Goal: Check status: Check status

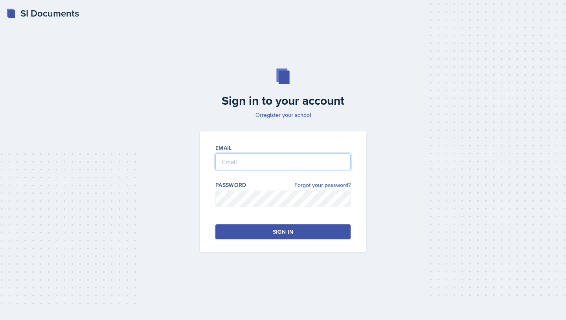
type input "[EMAIL_ADDRESS][DOMAIN_NAME]"
click at [286, 230] on div "Sign in" at bounding box center [283, 232] width 20 height 8
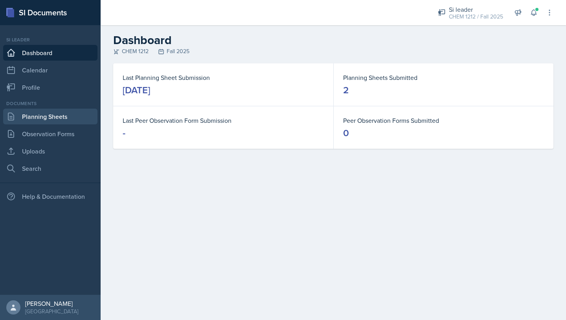
click at [71, 117] on link "Planning Sheets" at bounding box center [50, 117] width 94 height 16
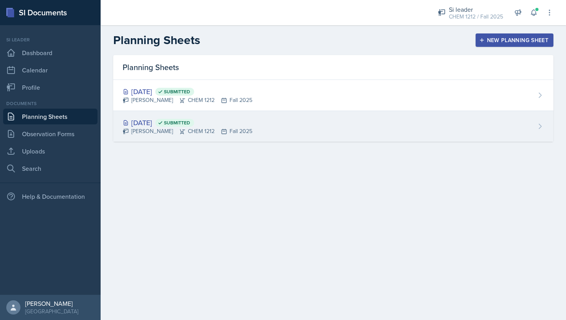
click at [237, 125] on div "[DATE] Submitted [PERSON_NAME] CHEM 1212 Fall 2025" at bounding box center [333, 126] width 440 height 31
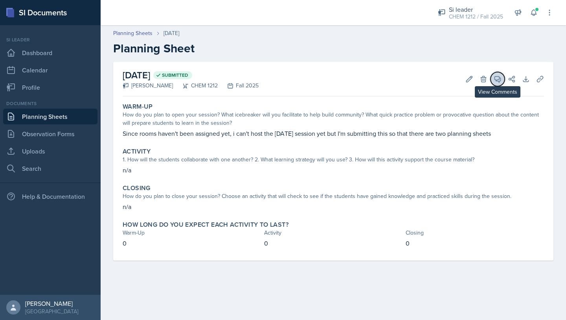
click at [499, 81] on icon at bounding box center [498, 79] width 6 height 6
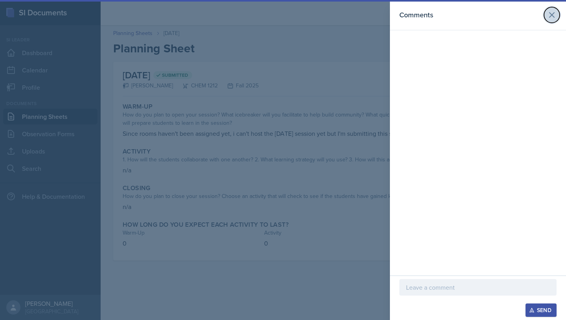
click at [552, 18] on icon at bounding box center [551, 14] width 9 height 9
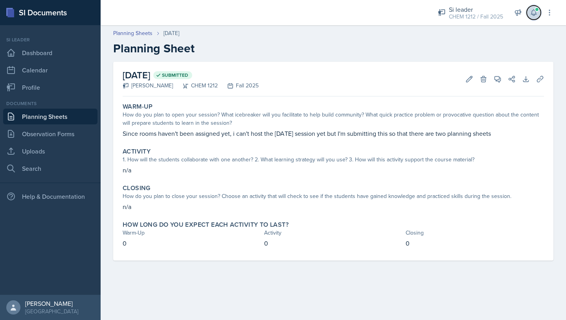
click at [536, 12] on icon at bounding box center [533, 13] width 5 height 6
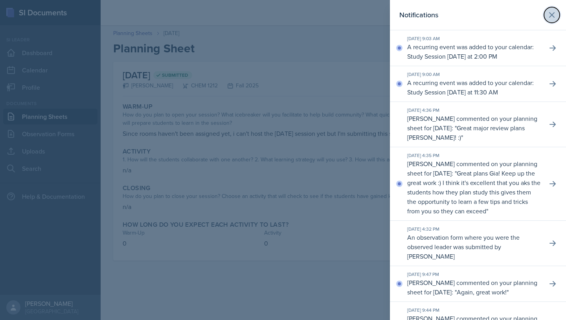
click at [556, 17] on icon at bounding box center [551, 14] width 9 height 9
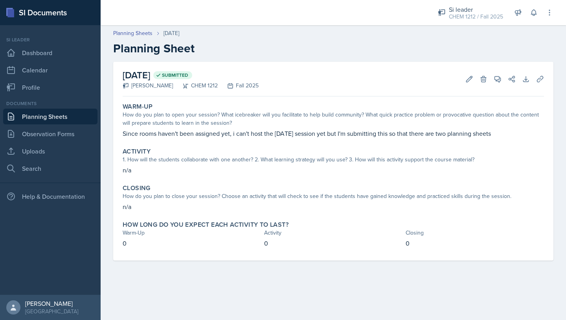
click at [26, 117] on link "Planning Sheets" at bounding box center [50, 117] width 94 height 16
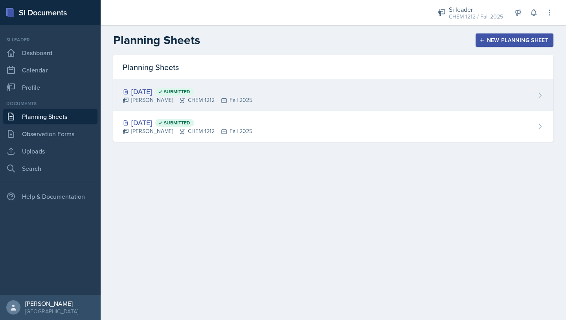
click at [245, 99] on div "[DATE] Submitted [PERSON_NAME] CHEM 1212 Fall 2025" at bounding box center [333, 95] width 440 height 31
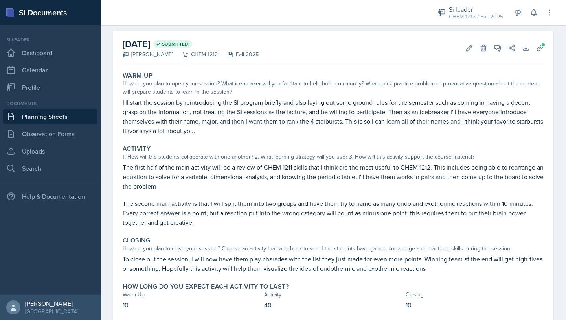
scroll to position [52, 0]
